Goal: Transaction & Acquisition: Book appointment/travel/reservation

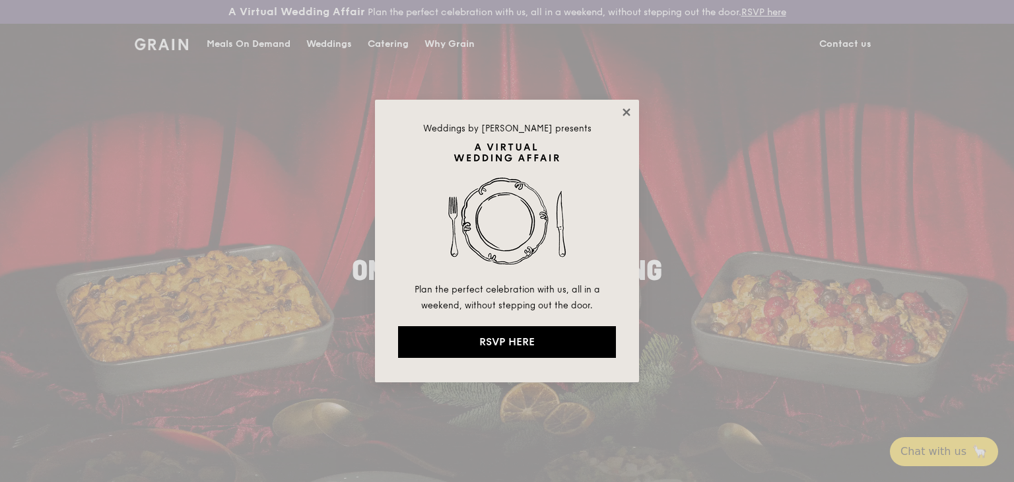
click at [622, 111] on icon at bounding box center [627, 112] width 12 height 12
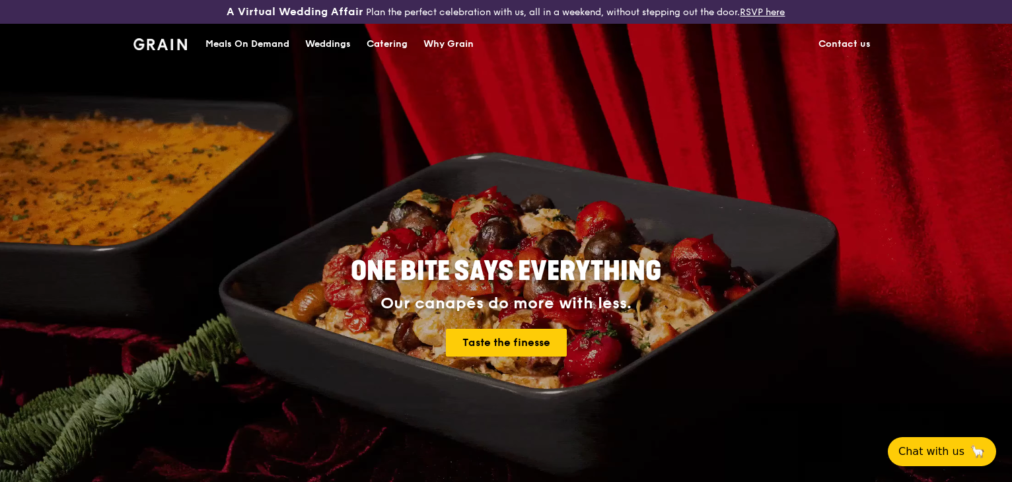
click at [391, 40] on div "Catering" at bounding box center [386, 44] width 41 height 40
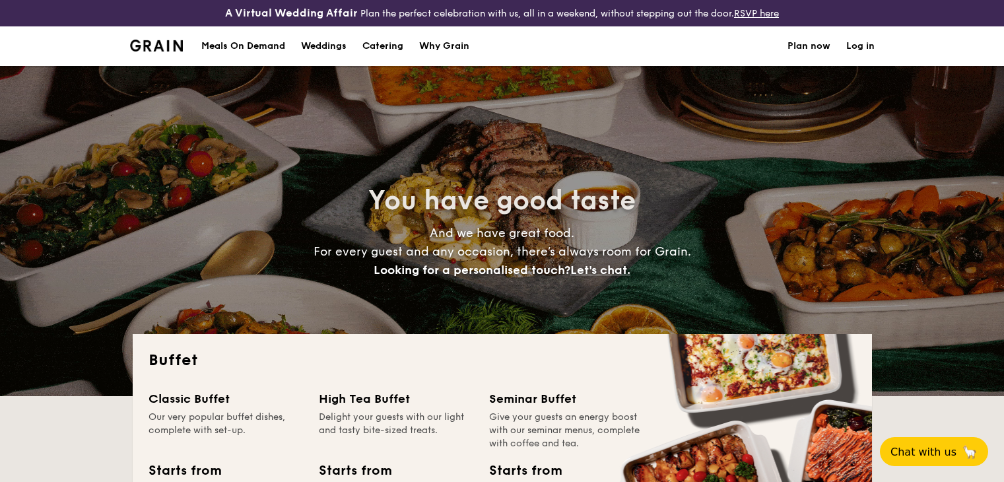
select select
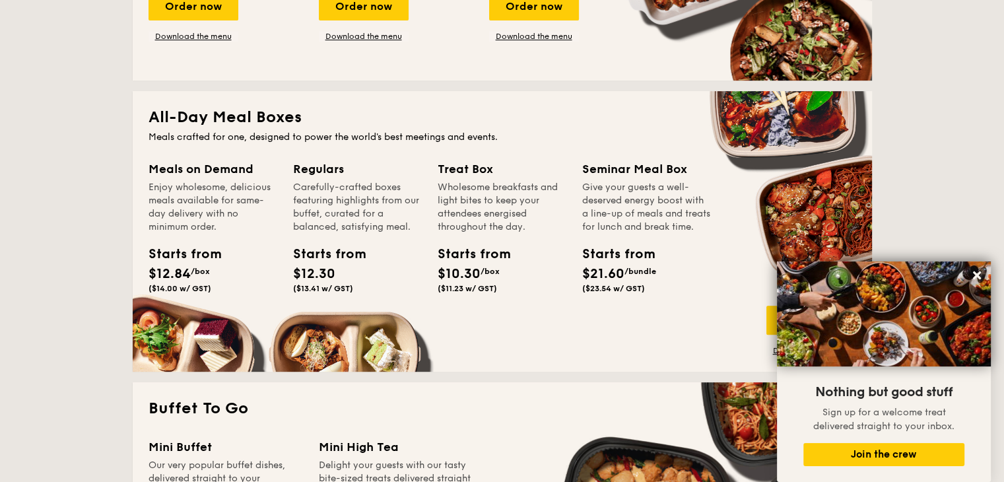
scroll to position [530, 0]
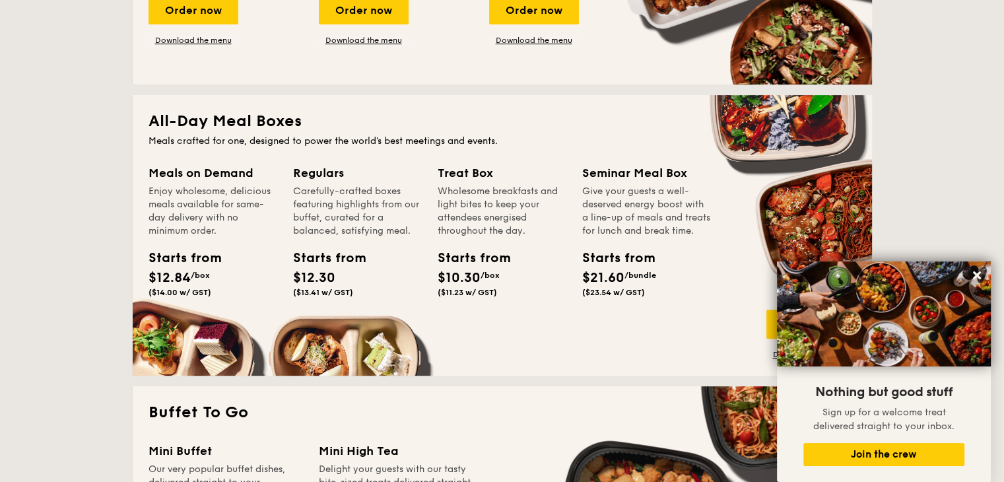
click at [593, 166] on div "Seminar Meal Box" at bounding box center [646, 173] width 129 height 18
click at [486, 225] on div "Wholesome breakfasts and light bites to keep your attendees energised throughou…" at bounding box center [502, 211] width 129 height 53
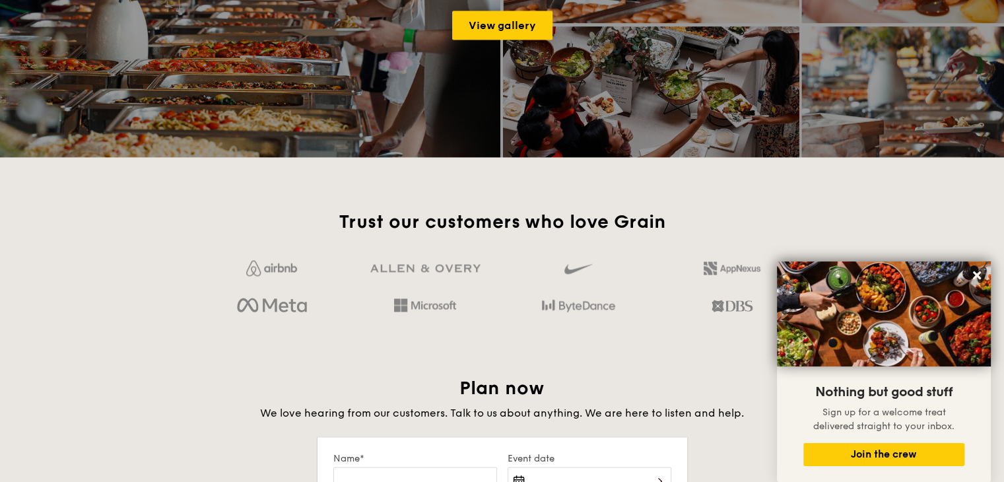
scroll to position [1925, 0]
